Goal: Information Seeking & Learning: Learn about a topic

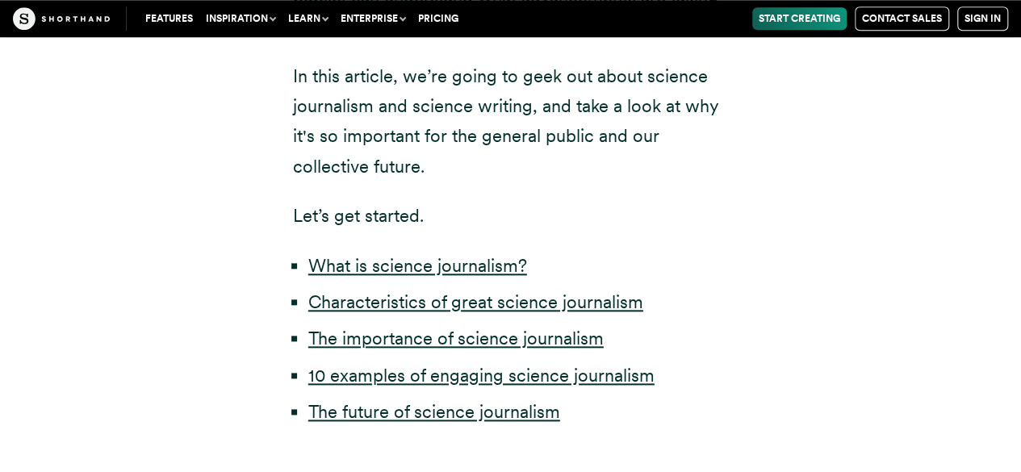
scroll to position [810, 0]
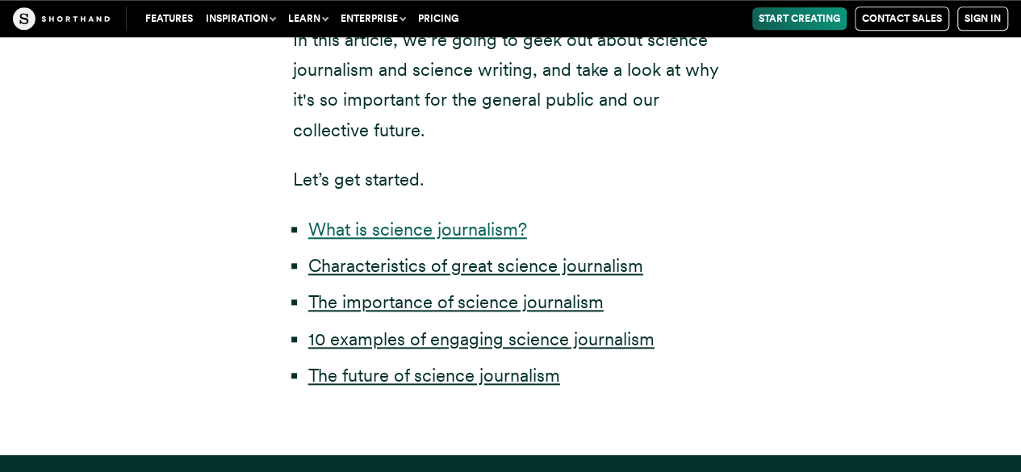
click at [479, 235] on link "What is science journalism?" at bounding box center [417, 229] width 219 height 21
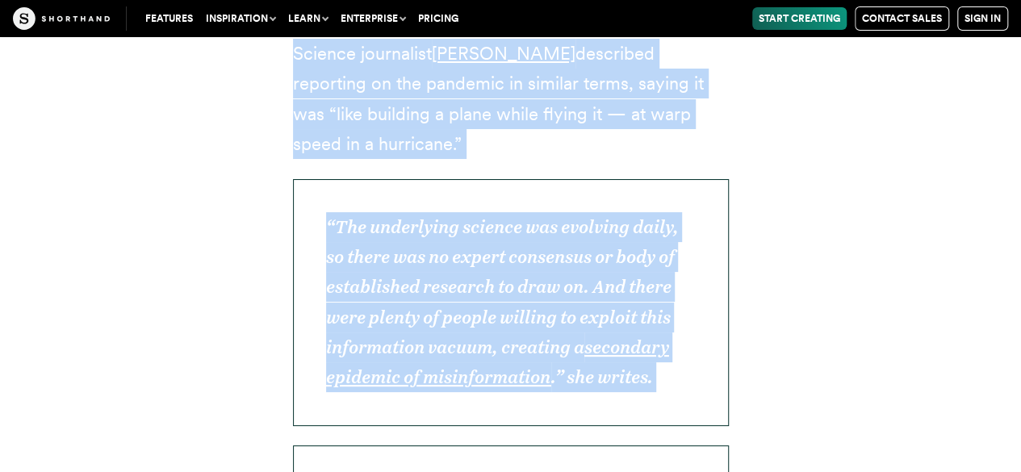
scroll to position [6432, 0]
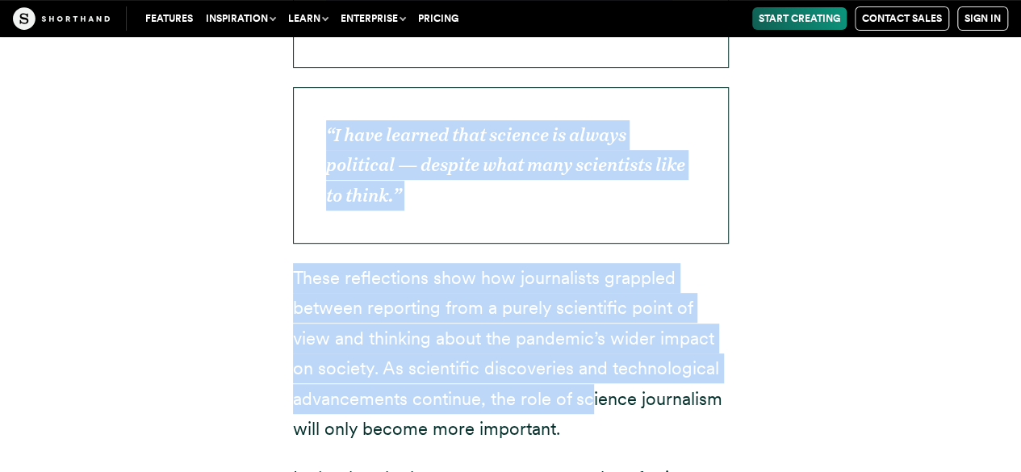
drag, startPoint x: 293, startPoint y: 328, endPoint x: 624, endPoint y: 307, distance: 332.2
copy article "Loremip dolorsitam consec ad elitse do eiusmodtem incididuntutl, etdolor, magna…"
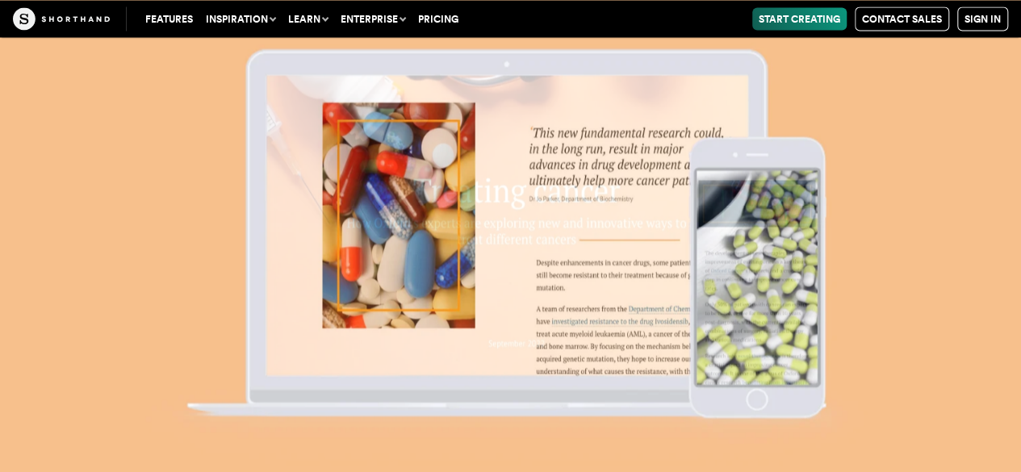
scroll to position [10711, 0]
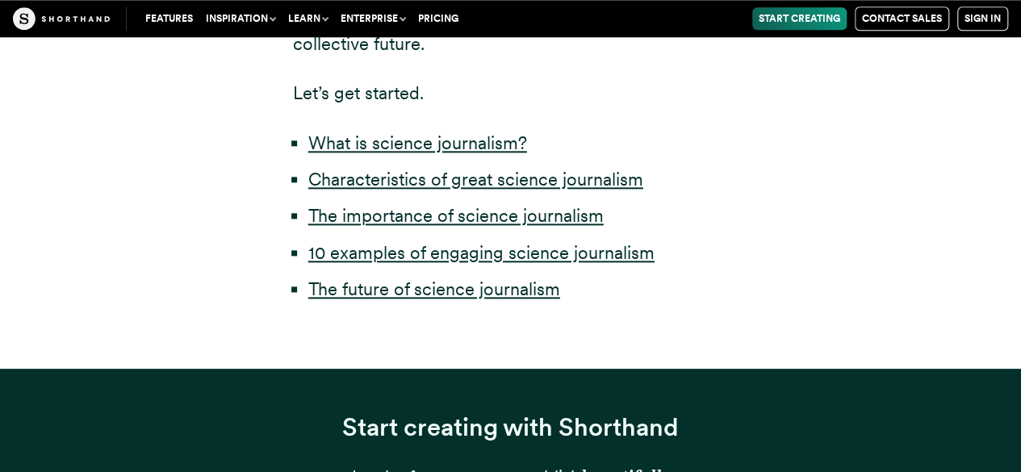
scroll to position [810, 0]
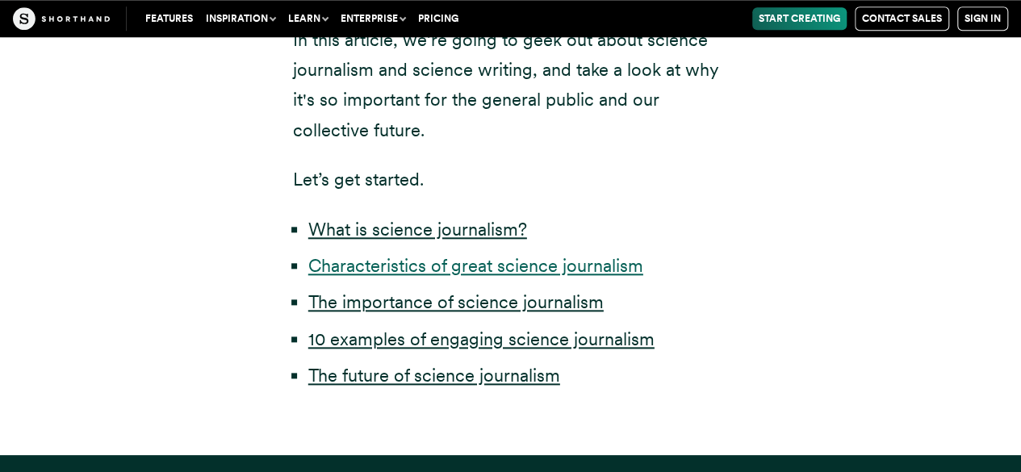
click at [389, 275] on link "Characteristics of great science journalism" at bounding box center [475, 265] width 335 height 21
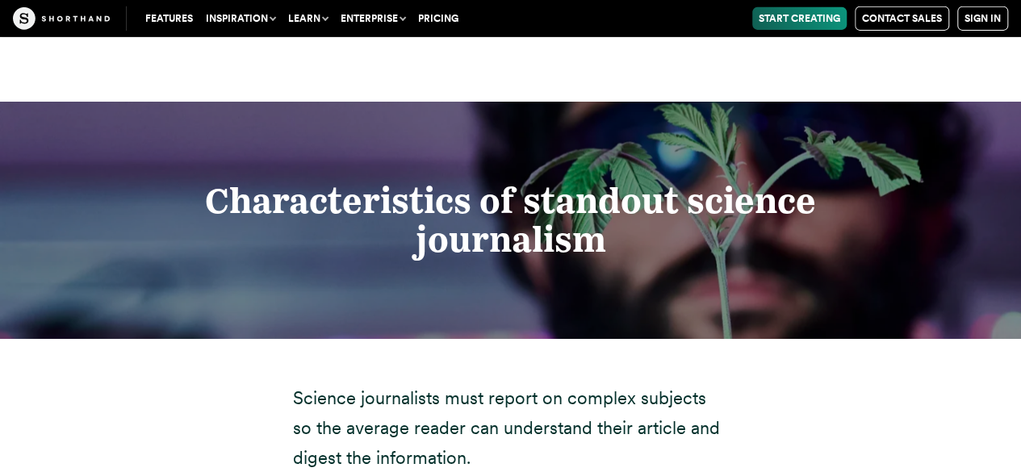
scroll to position [2691, 0]
